Goal: Task Accomplishment & Management: Complete application form

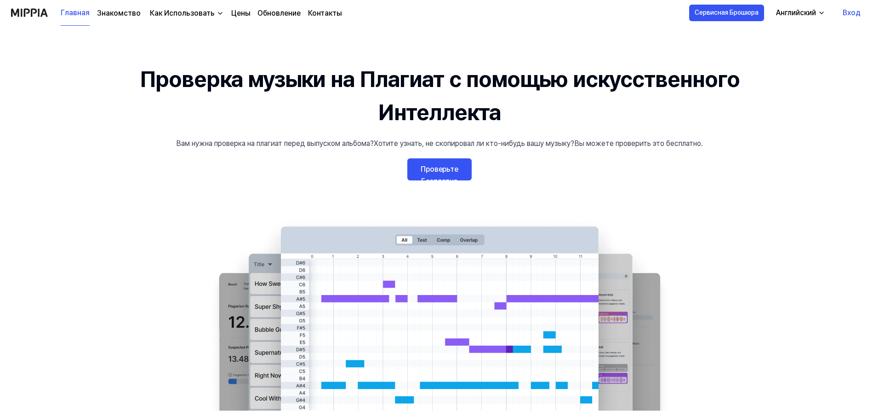
scroll to position [46, 0]
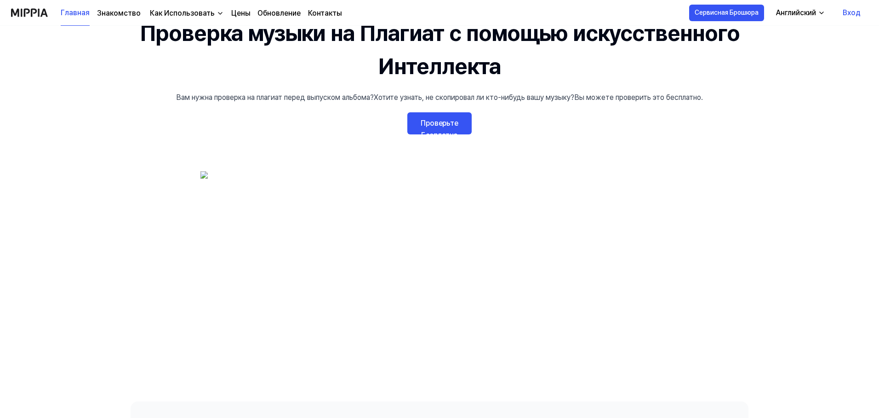
click at [447, 126] on ya-tr-span "Проверьте Бесплатно" at bounding box center [440, 129] width 38 height 21
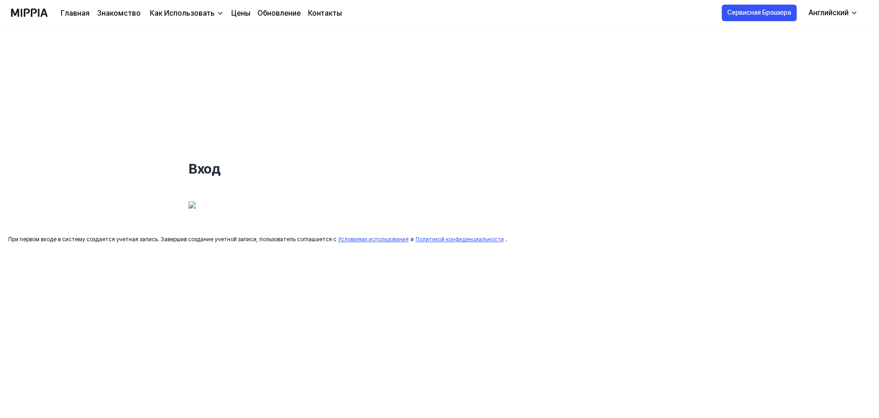
click at [279, 213] on img at bounding box center [258, 212] width 138 height 23
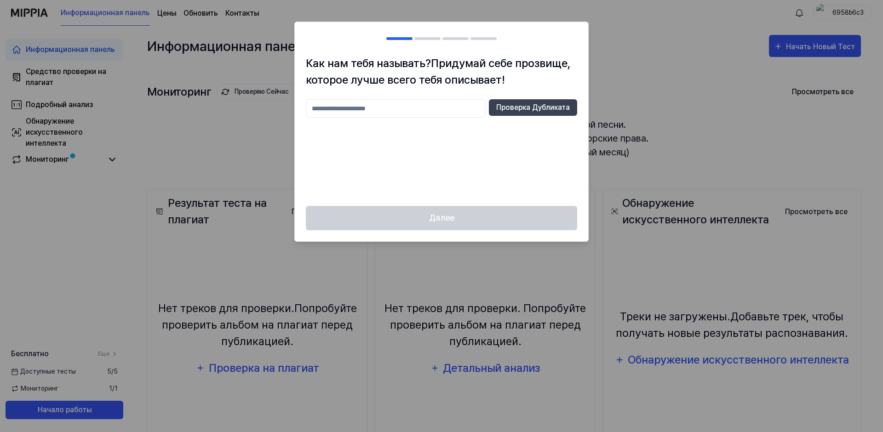
click at [417, 110] on input "text" at bounding box center [395, 108] width 179 height 18
type input "*"
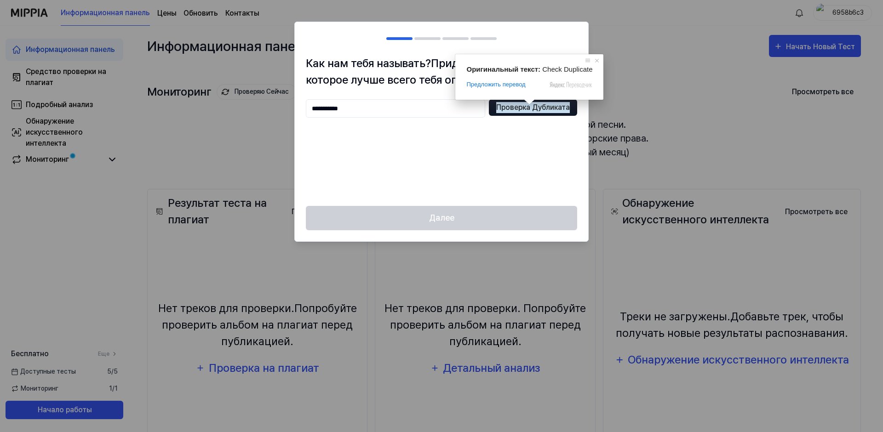
type input "**********"
click at [533, 108] on ya-tr-span "Проверка Дубликата" at bounding box center [533, 107] width 74 height 11
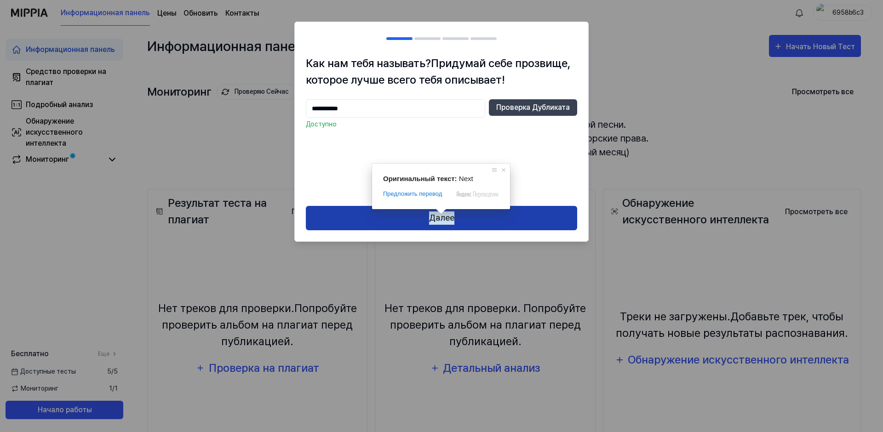
click at [443, 220] on ya-tr-span "Далее" at bounding box center [441, 218] width 25 height 13
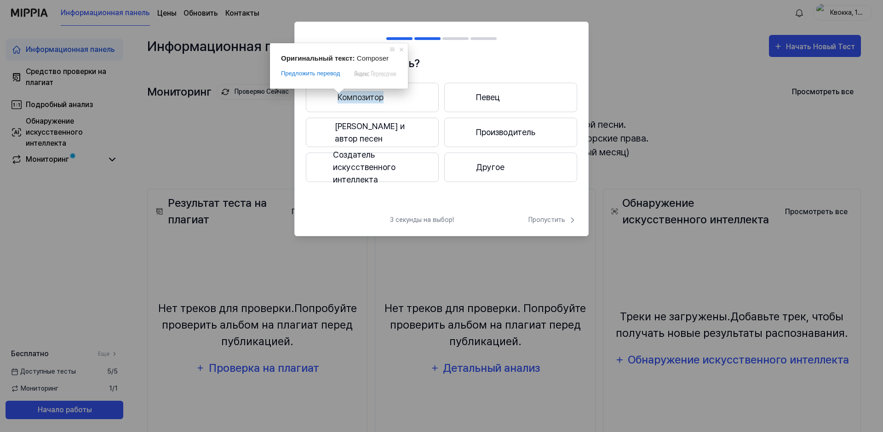
click at [359, 98] on ya-tr-span "Композитор" at bounding box center [361, 97] width 46 height 12
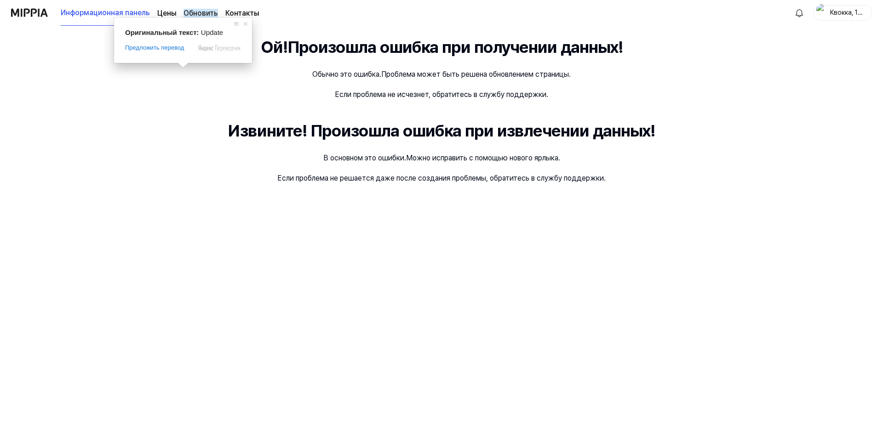
click at [194, 12] on ya-tr-span "Обновить" at bounding box center [200, 13] width 34 height 9
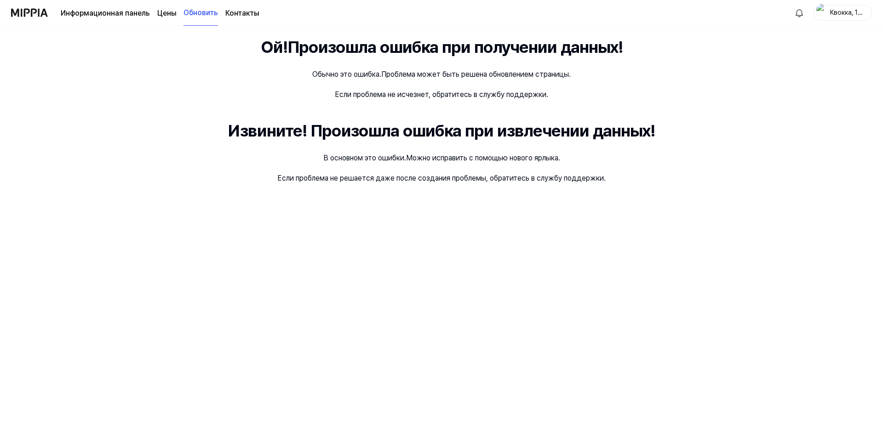
click at [246, 12] on ya-tr-span "Контакты" at bounding box center [242, 13] width 34 height 9
click at [208, 10] on ya-tr-span "Обновить" at bounding box center [200, 13] width 34 height 9
click at [145, 10] on ya-tr-span "Информационная панель" at bounding box center [105, 13] width 89 height 9
click at [43, 12] on img at bounding box center [29, 12] width 37 height 25
click at [848, 10] on ya-tr-span "Квокка, 1987" at bounding box center [847, 17] width 35 height 17
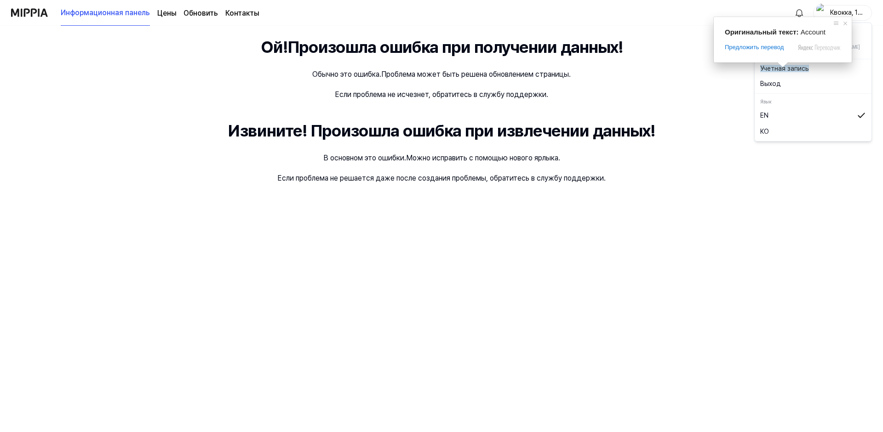
click at [783, 65] on body "Информационная панель Цены Обновить Контакты Квокка, 1987 Ой! Произошла ошибка …" at bounding box center [441, 216] width 883 height 432
click at [783, 71] on ya-tr-span "Учетная запись" at bounding box center [784, 68] width 49 height 7
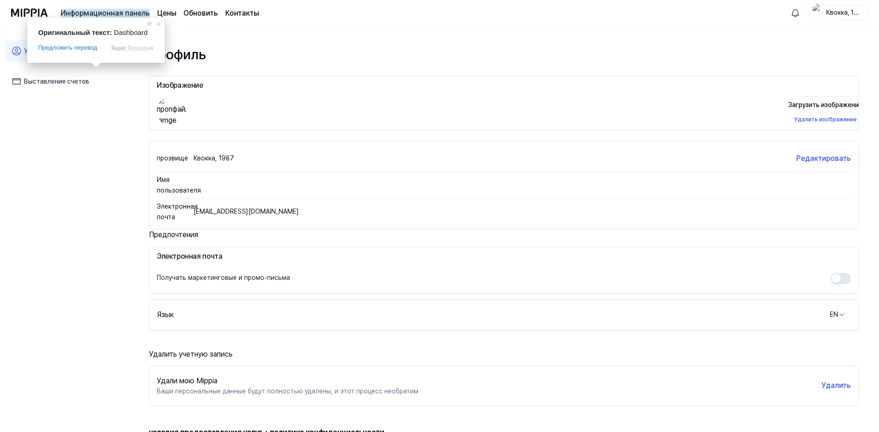
click at [106, 14] on ya-tr-span "Информационная панель" at bounding box center [105, 13] width 89 height 9
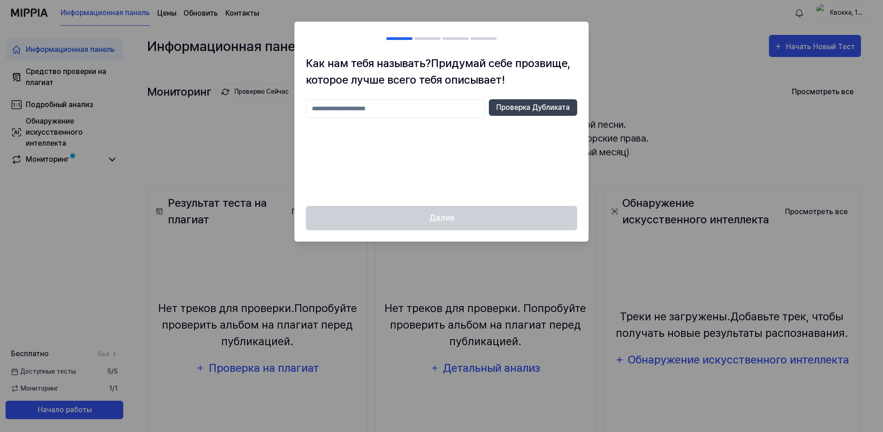
click at [609, 46] on div at bounding box center [441, 216] width 883 height 432
click at [277, 169] on div at bounding box center [441, 216] width 883 height 432
click at [791, 68] on div at bounding box center [441, 216] width 883 height 432
click at [840, 13] on div at bounding box center [441, 216] width 883 height 432
click at [520, 48] on h2 at bounding box center [441, 38] width 293 height 33
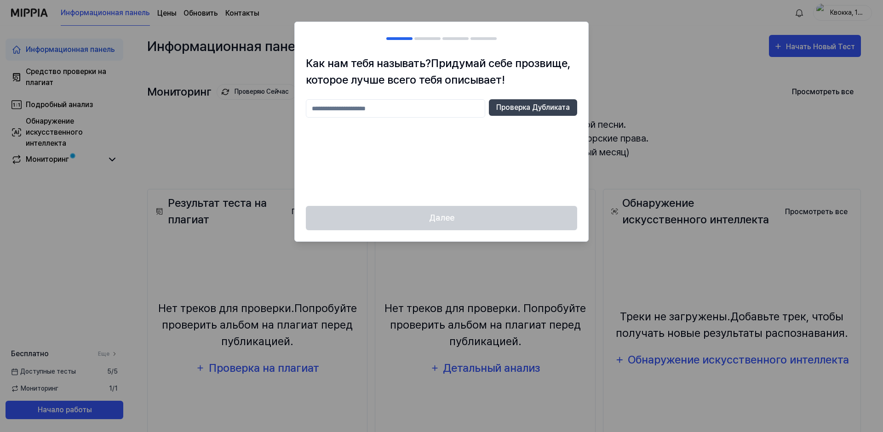
click at [397, 112] on input "text" at bounding box center [395, 108] width 179 height 18
click at [433, 192] on div "Проверка Дубликата" at bounding box center [441, 147] width 271 height 96
click at [426, 40] on h2 at bounding box center [441, 38] width 293 height 33
drag, startPoint x: 64, startPoint y: 63, endPoint x: 67, endPoint y: 25, distance: 37.8
click at [64, 61] on div at bounding box center [441, 216] width 883 height 432
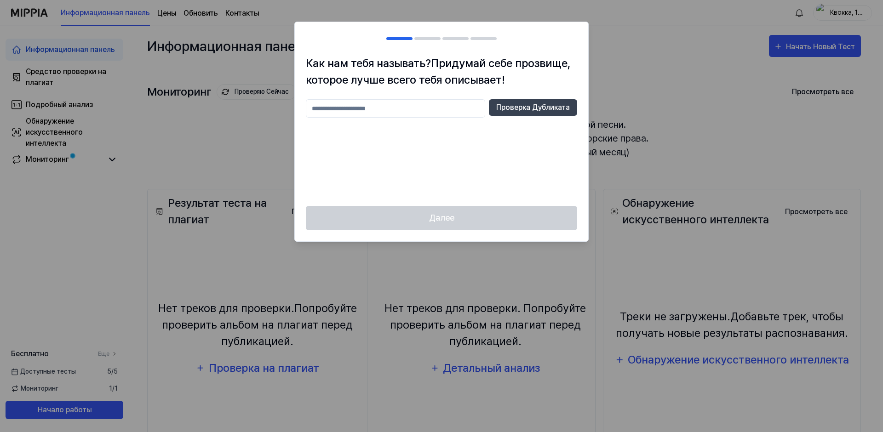
drag, startPoint x: 147, startPoint y: 10, endPoint x: 165, endPoint y: 3, distance: 18.6
click at [150, 8] on div at bounding box center [441, 216] width 883 height 432
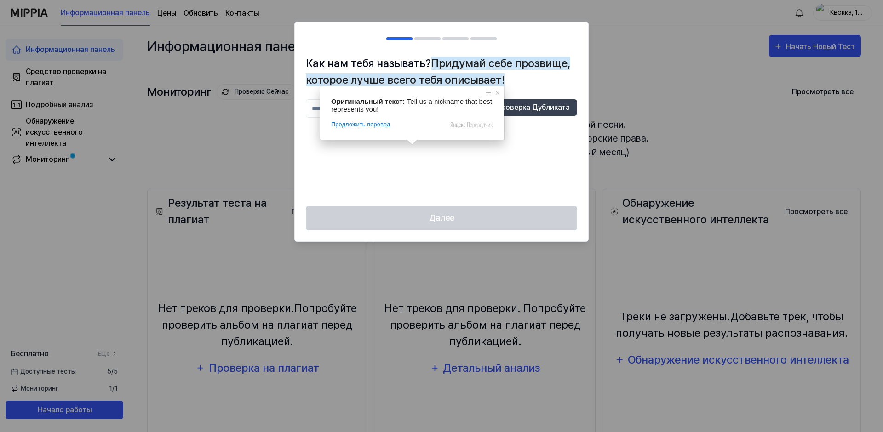
click at [538, 63] on ya-tr-span "Придумай себе прозвище, которое лучше всего тебя описывает!" at bounding box center [438, 72] width 264 height 30
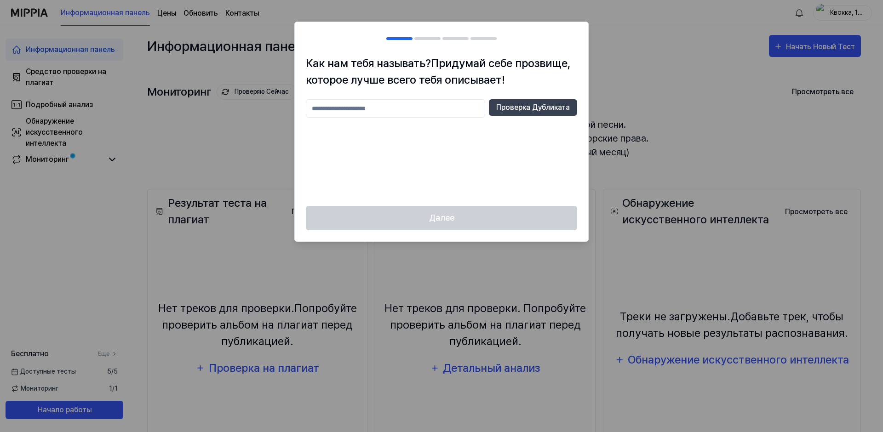
click at [431, 103] on input "text" at bounding box center [395, 108] width 179 height 18
type input "**********"
click at [517, 107] on ya-tr-span "Проверка Дубликата" at bounding box center [533, 107] width 74 height 11
click at [444, 224] on div "Далее" at bounding box center [441, 223] width 293 height 35
click at [367, 107] on input "**********" at bounding box center [395, 108] width 179 height 18
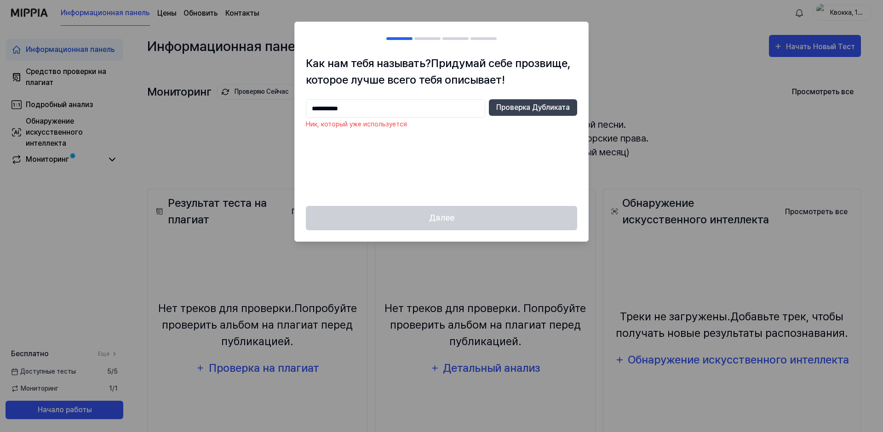
click at [559, 27] on h2 at bounding box center [441, 38] width 293 height 33
click at [714, 38] on div at bounding box center [441, 216] width 883 height 432
click at [816, 38] on div at bounding box center [441, 216] width 883 height 432
click at [818, 46] on div at bounding box center [441, 216] width 883 height 432
drag, startPoint x: 0, startPoint y: 0, endPoint x: 106, endPoint y: 55, distance: 119.5
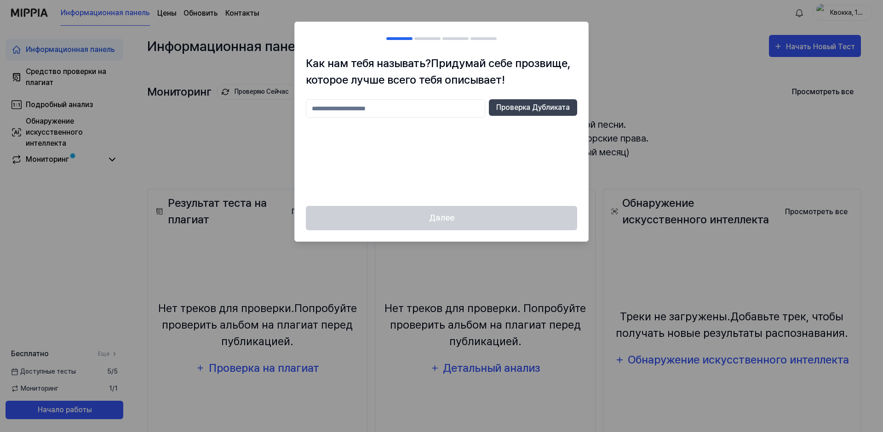
click at [106, 55] on div at bounding box center [441, 216] width 883 height 432
click at [87, 84] on div at bounding box center [441, 216] width 883 height 432
drag, startPoint x: 324, startPoint y: 282, endPoint x: 325, endPoint y: 277, distance: 5.1
click at [324, 268] on div at bounding box center [441, 216] width 883 height 432
click at [271, 267] on div at bounding box center [441, 216] width 883 height 432
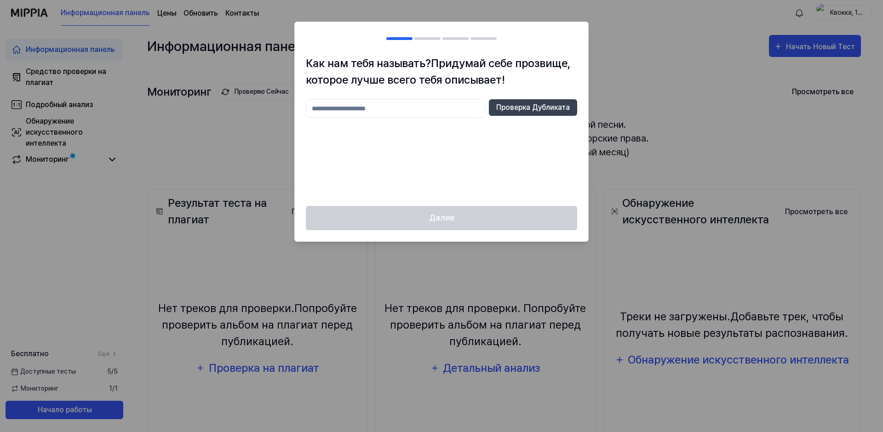
click at [195, 258] on div at bounding box center [441, 216] width 883 height 432
click at [474, 217] on div "Далее" at bounding box center [441, 223] width 293 height 35
drag, startPoint x: 618, startPoint y: 216, endPoint x: 597, endPoint y: 180, distance: 40.8
click at [617, 216] on div at bounding box center [441, 216] width 883 height 432
click at [572, 69] on div "Как нам тебя называть? Придумай себе прозвище, которое лучше всего тебя описыва…" at bounding box center [441, 130] width 293 height 151
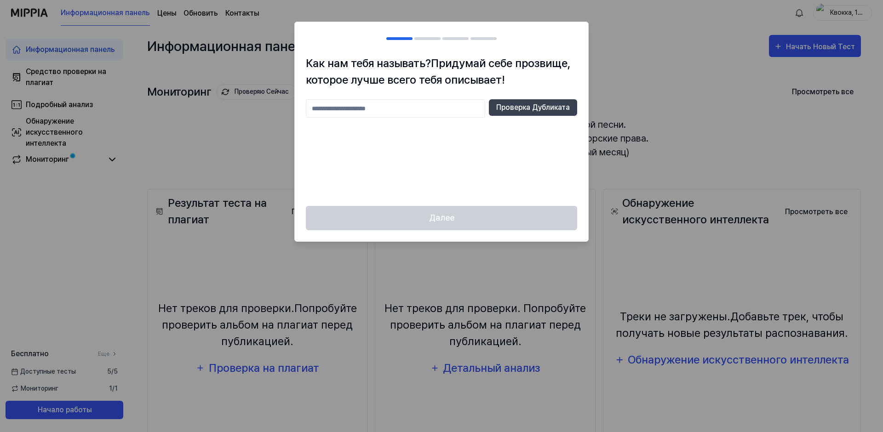
drag, startPoint x: 557, startPoint y: 16, endPoint x: 548, endPoint y: 18, distance: 9.5
click at [550, 17] on div at bounding box center [441, 216] width 883 height 432
drag, startPoint x: 360, startPoint y: 16, endPoint x: 320, endPoint y: 19, distance: 39.6
click at [322, 19] on div at bounding box center [441, 216] width 883 height 432
click at [299, 58] on div "Как нам тебя называть? Придумай себе прозвище, которое лучше всего тебя описыва…" at bounding box center [441, 132] width 294 height 220
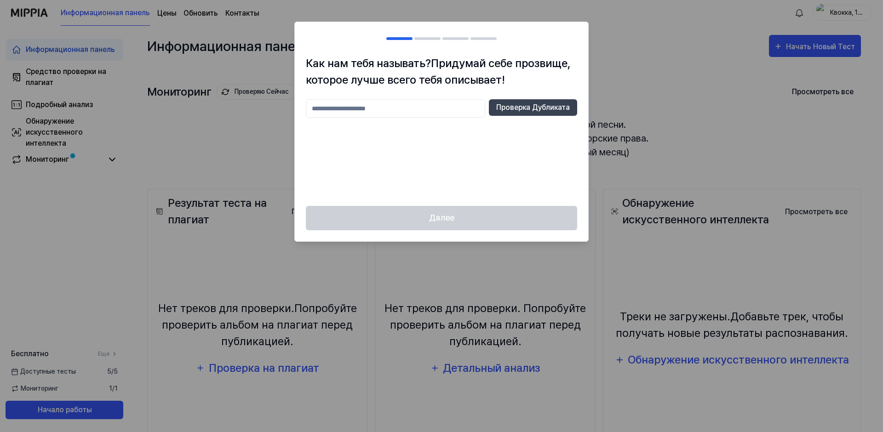
drag, startPoint x: 128, startPoint y: 192, endPoint x: 236, endPoint y: 235, distance: 116.2
click at [133, 192] on div at bounding box center [441, 216] width 883 height 432
drag, startPoint x: 26, startPoint y: 308, endPoint x: 26, endPoint y: 319, distance: 11.5
click at [19, 312] on div at bounding box center [441, 216] width 883 height 432
click at [38, 359] on div at bounding box center [441, 216] width 883 height 432
